Goal: Navigation & Orientation: Find specific page/section

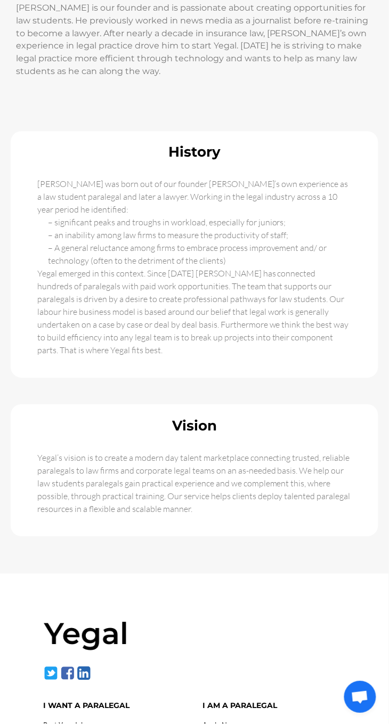
scroll to position [782, 0]
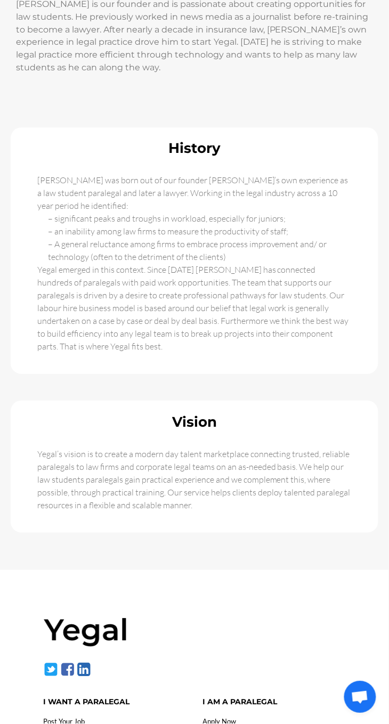
click at [235, 349] on div "History [PERSON_NAME] was born out of our founder [PERSON_NAME]’s own experienc…" at bounding box center [194, 343] width 378 height 442
click at [242, 415] on h2 "Vision" at bounding box center [194, 422] width 357 height 14
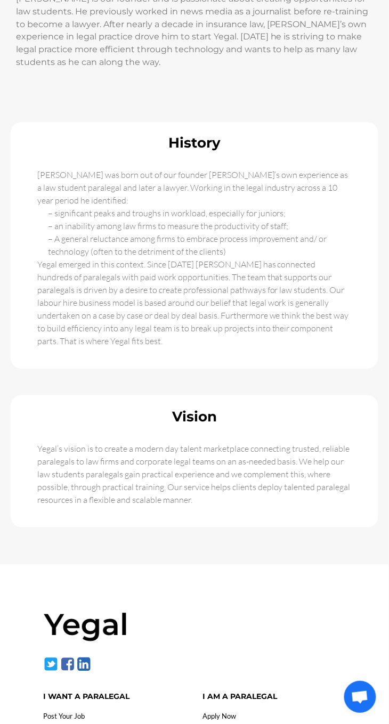
scroll to position [850, 0]
